Goal: Task Accomplishment & Management: Use online tool/utility

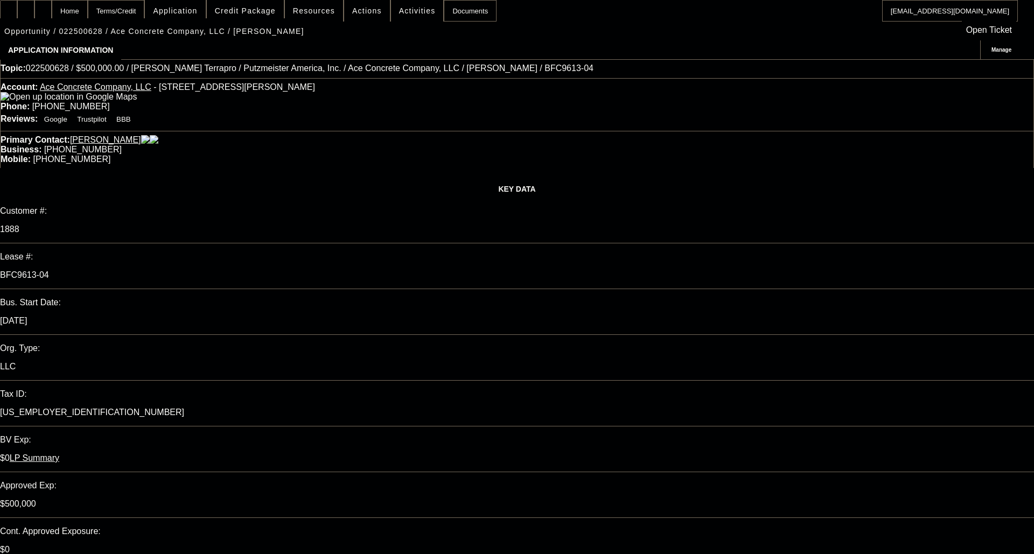
select select "0"
select select "3"
select select "0"
select select "6"
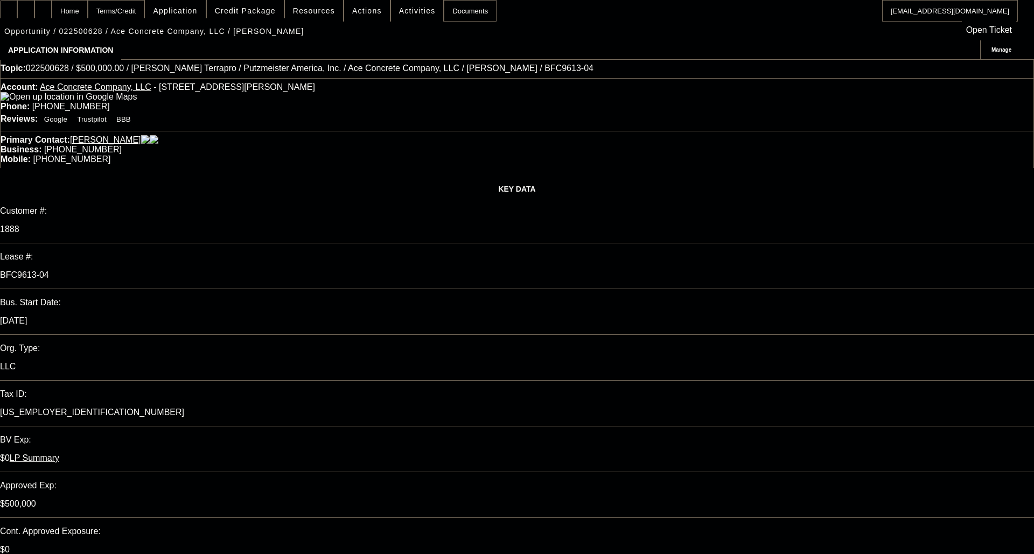
select select "0"
select select "3"
select select "0"
select select "6"
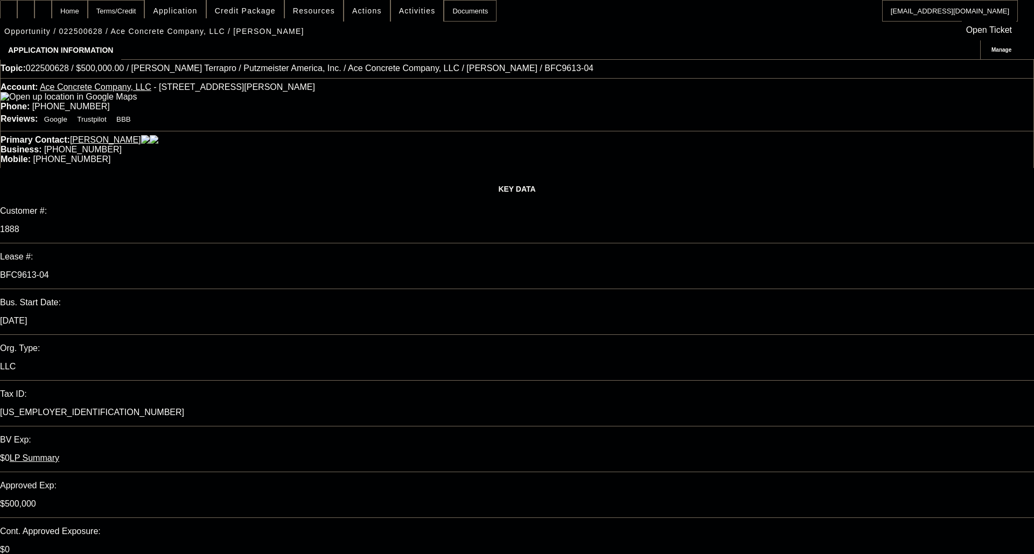
select select "0"
select select "2"
select select "0"
select select "6"
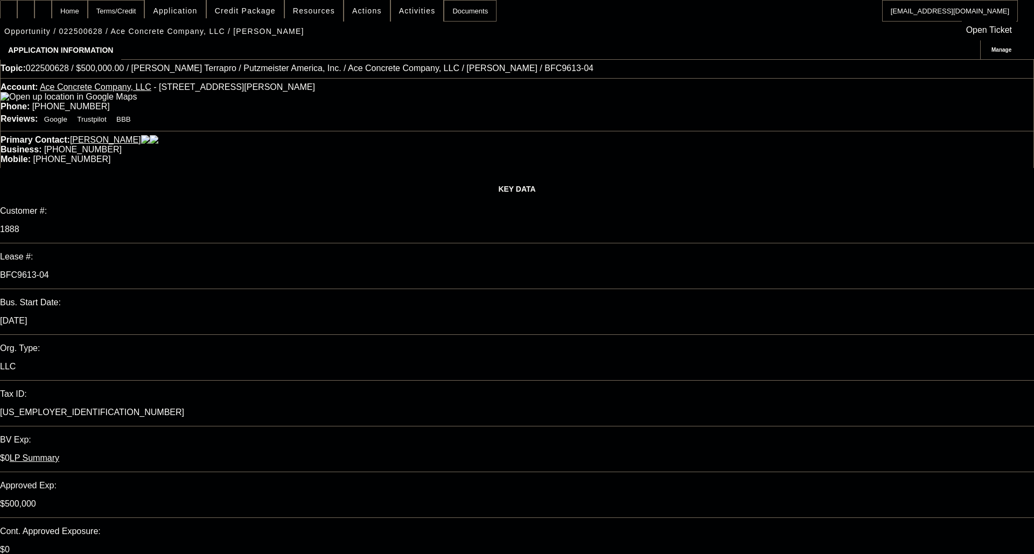
select select "0"
select select "2"
select select "0"
select select "6"
